Goal: Communication & Community: Answer question/provide support

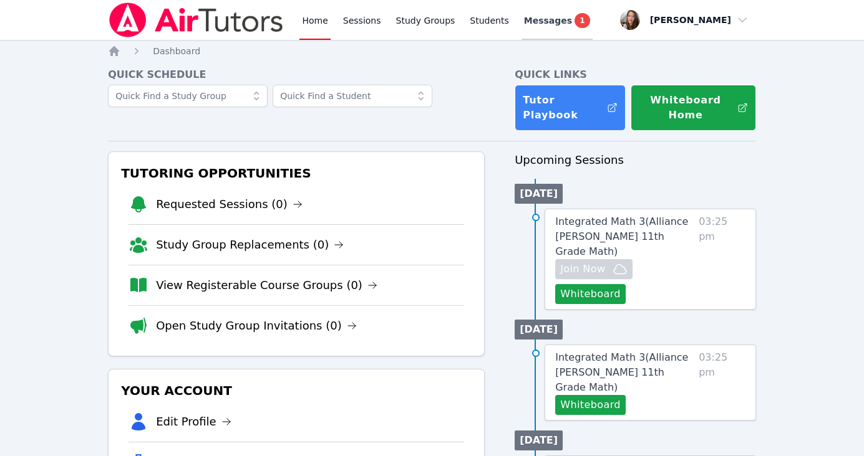
click at [542, 22] on span "Messages" at bounding box center [548, 20] width 48 height 12
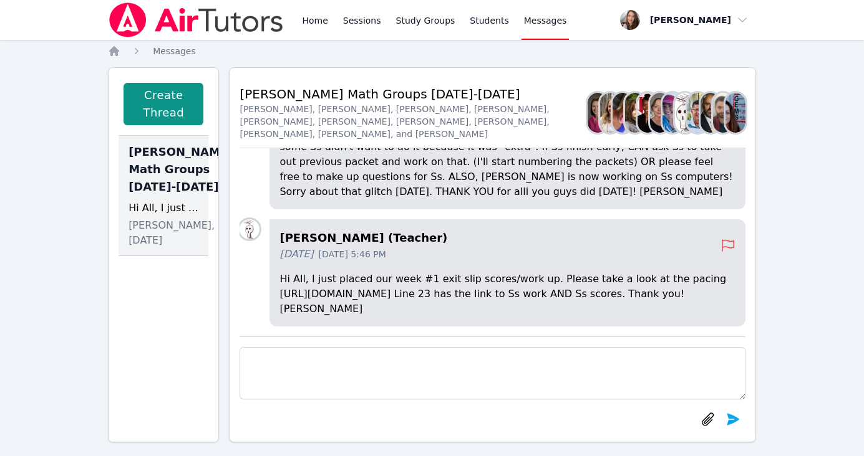
drag, startPoint x: 372, startPoint y: 308, endPoint x: 289, endPoint y: 279, distance: 87.2
click at [289, 279] on div "[PERSON_NAME] (Teacher) [DATE] [DATE] 5:46 PM Hi All, I just placed our week #1…" at bounding box center [506, 273] width 475 height 107
click at [516, 294] on p "Hi All, I just placed our week #1 exit slip scores/work up. Please take a look …" at bounding box center [506, 294] width 455 height 45
drag, startPoint x: 439, startPoint y: 295, endPoint x: 281, endPoint y: 282, distance: 158.9
click at [279, 282] on div "[PERSON_NAME] (Teacher) [DATE] [DATE] 5:46 PM Hi All, I just placed our week #1…" at bounding box center [491, 276] width 505 height 112
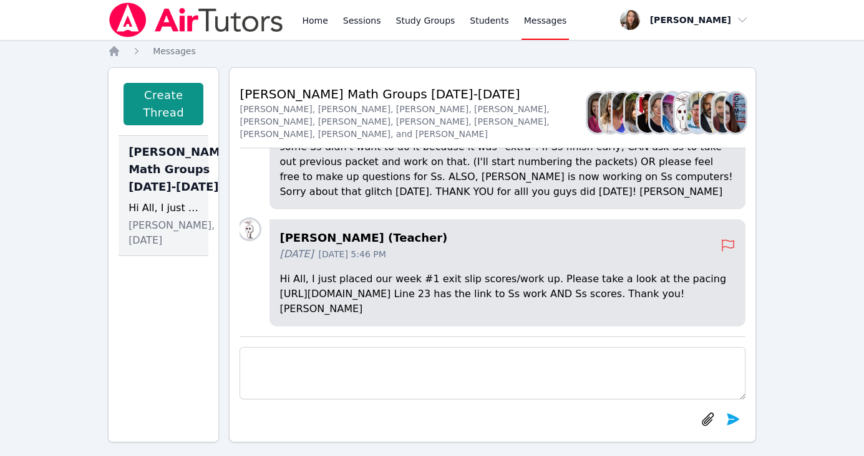
click at [307, 284] on p "Hi All, I just placed our week #1 exit slip scores/work up. Please take a look …" at bounding box center [506, 294] width 455 height 45
drag, startPoint x: 289, startPoint y: 281, endPoint x: 440, endPoint y: 295, distance: 151.6
click at [440, 295] on div "[PERSON_NAME] (Teacher) [DATE] [DATE] 5:46 PM Hi All, I just placed our week #1…" at bounding box center [506, 273] width 475 height 107
copy p "[URL][DOMAIN_NAME]"
